Goal: Task Accomplishment & Management: Use online tool/utility

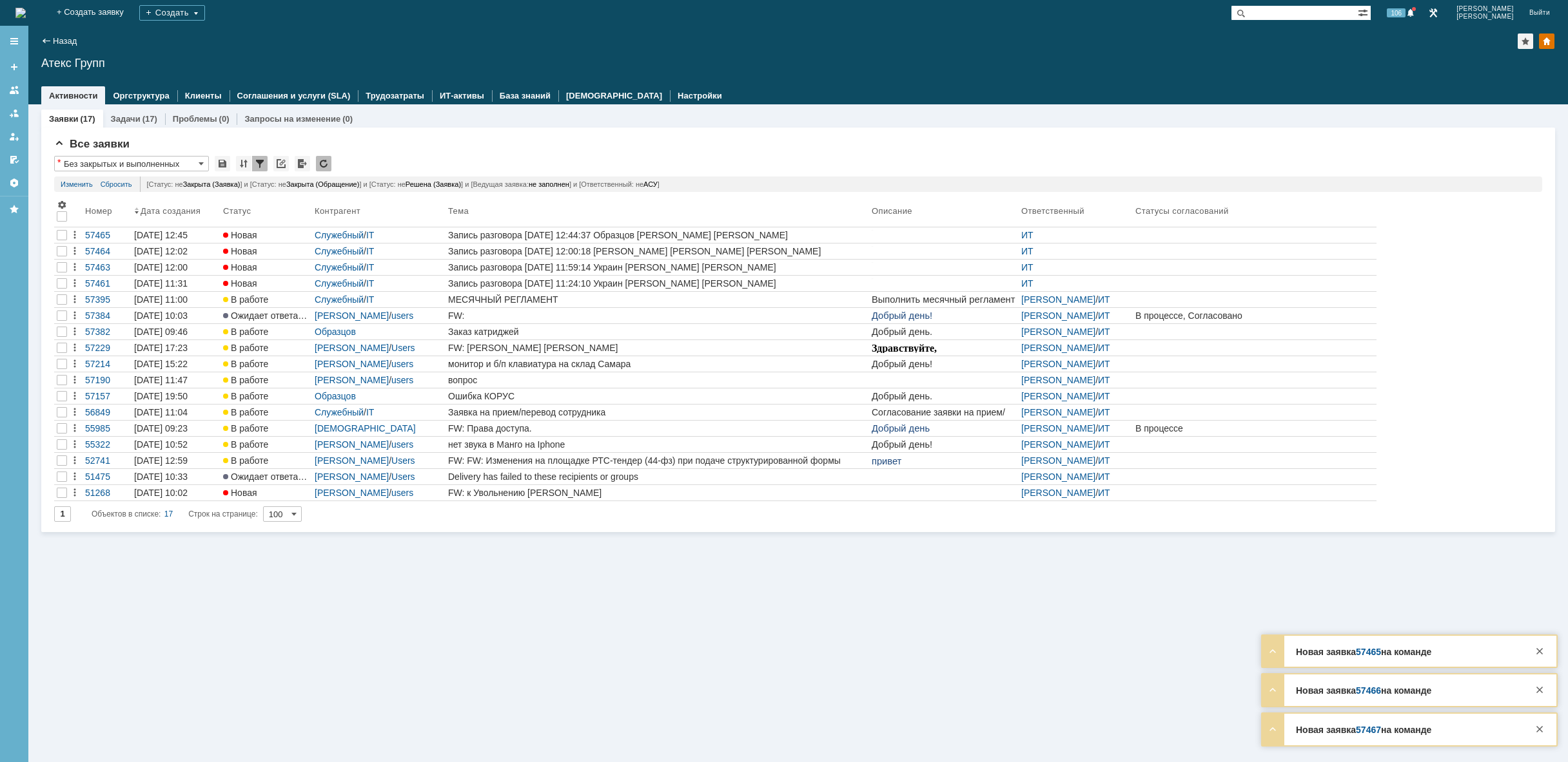
click at [26, 16] on img at bounding box center [21, 13] width 10 height 10
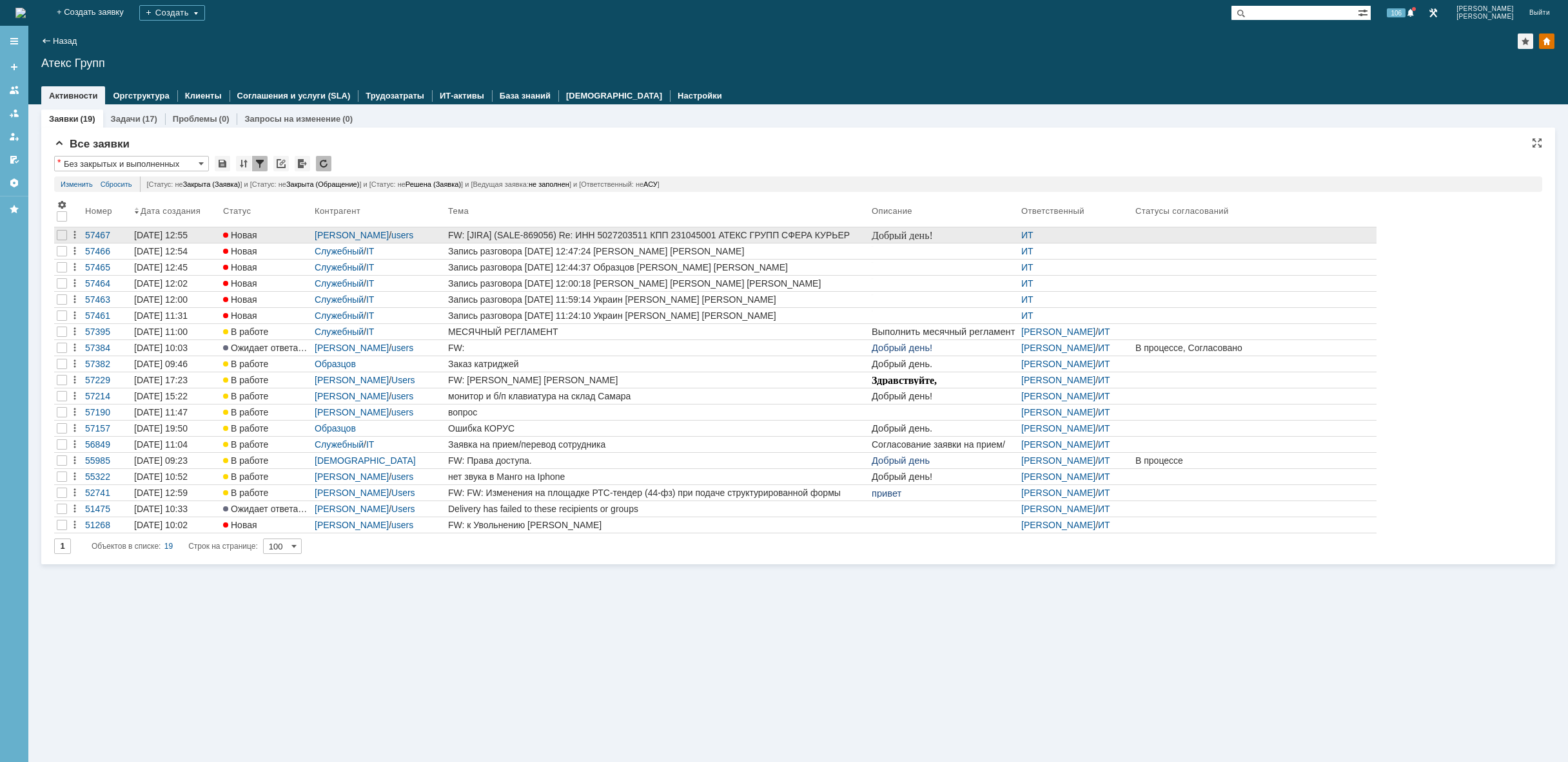
click at [595, 231] on div "FW: [JIRA] (SALE-869056) Re: ИНН 5027203511 КПП 231045001 АТЕКС ГРУПП СФЕРА КУР…" at bounding box center [657, 235] width 418 height 10
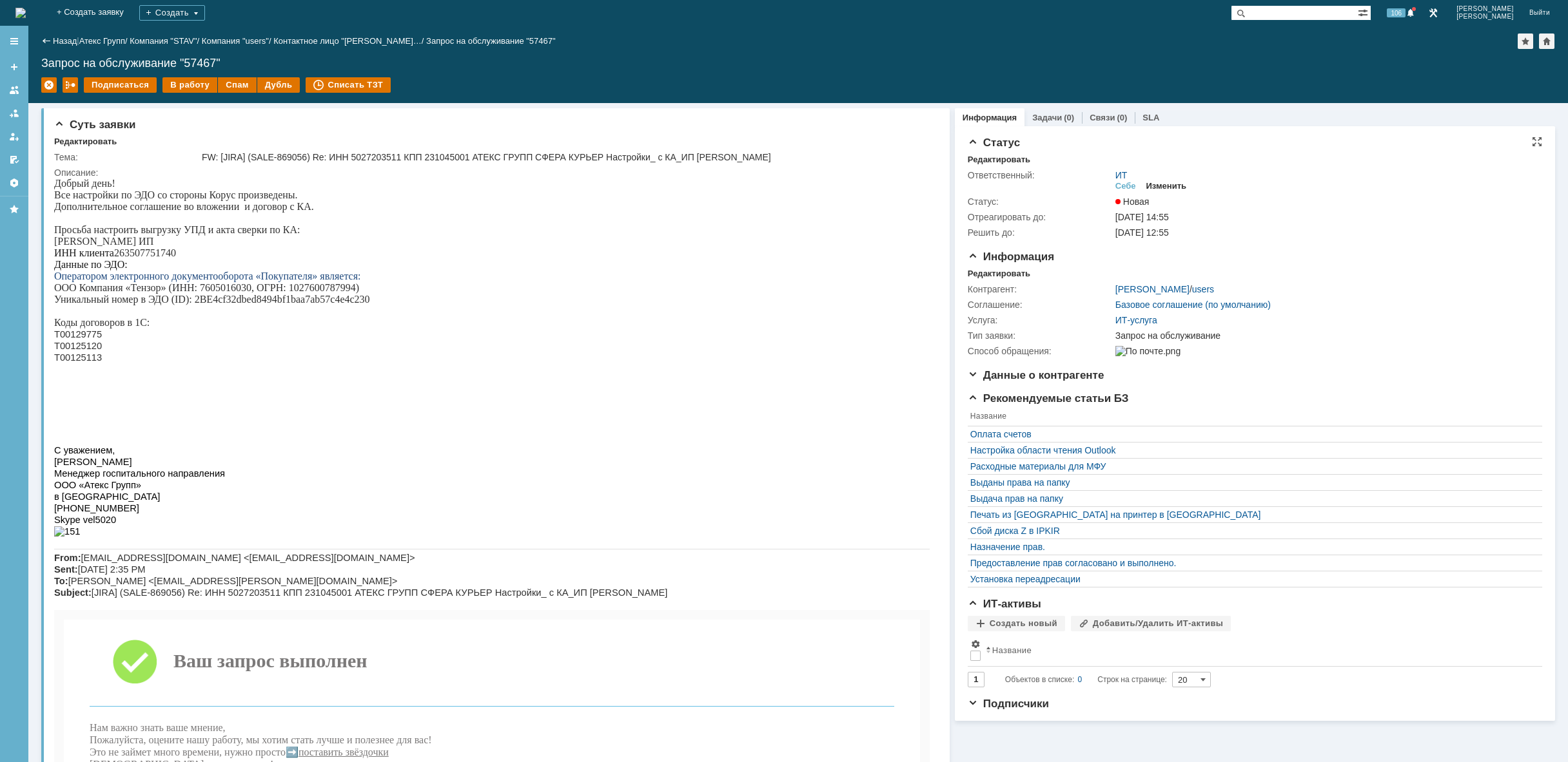
click at [1169, 185] on div "Изменить" at bounding box center [1166, 186] width 41 height 10
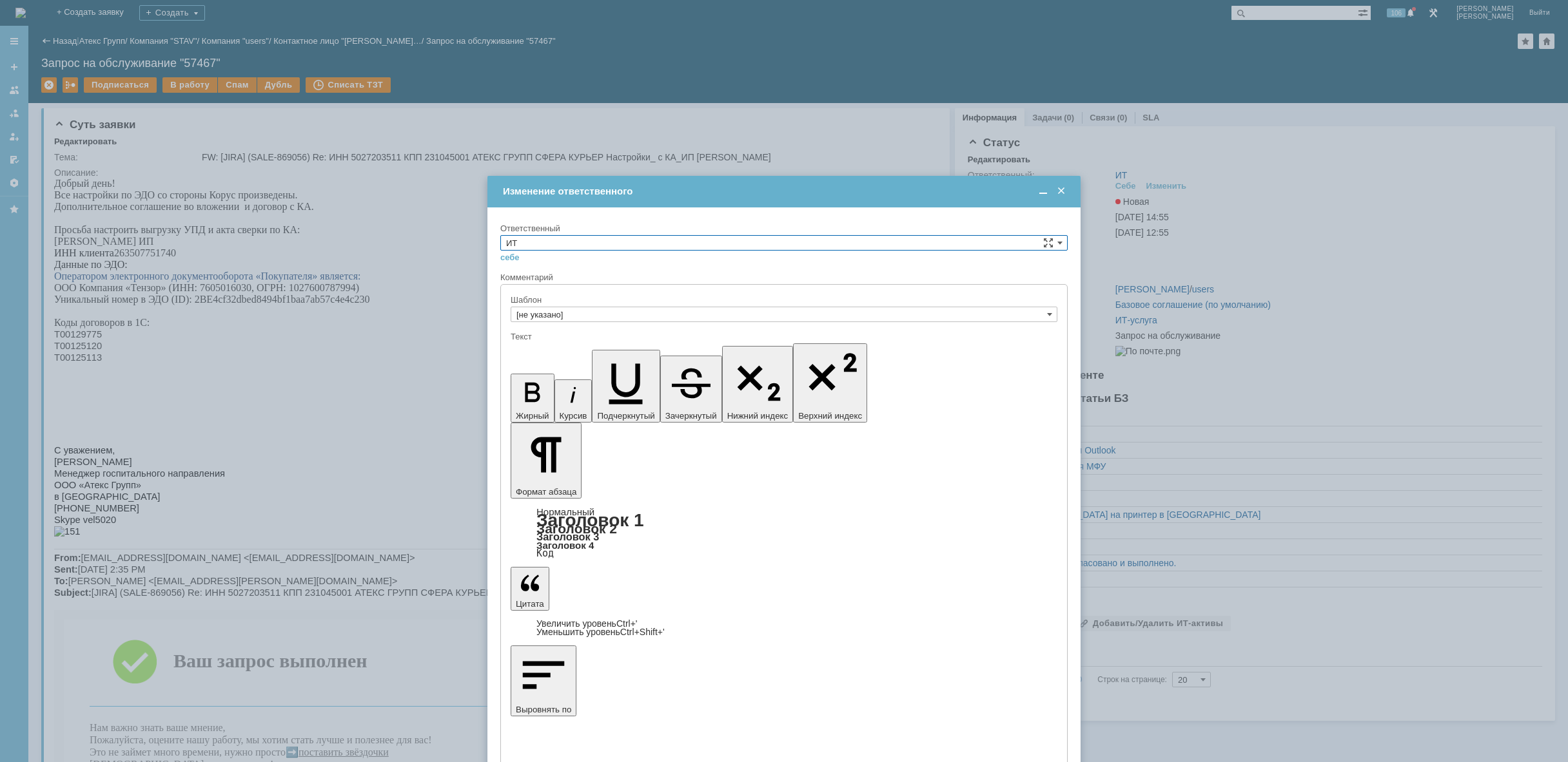
click at [932, 247] on input "ИТ" at bounding box center [783, 243] width 567 height 16
click at [743, 356] on div "АСУ" at bounding box center [784, 350] width 566 height 14
type input "АСУ"
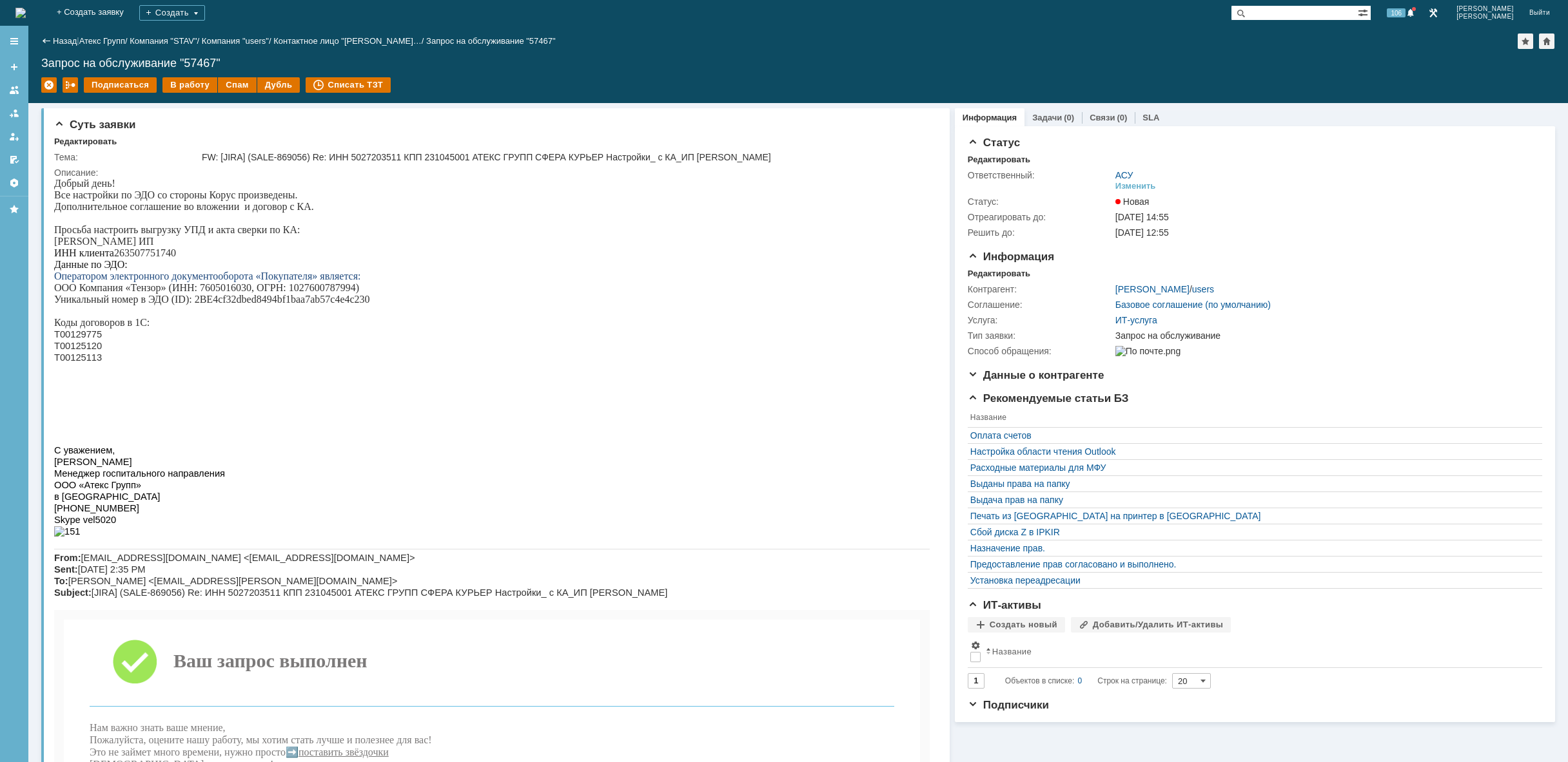
click at [26, 11] on img at bounding box center [21, 13] width 10 height 10
